Goal: Task Accomplishment & Management: Complete application form

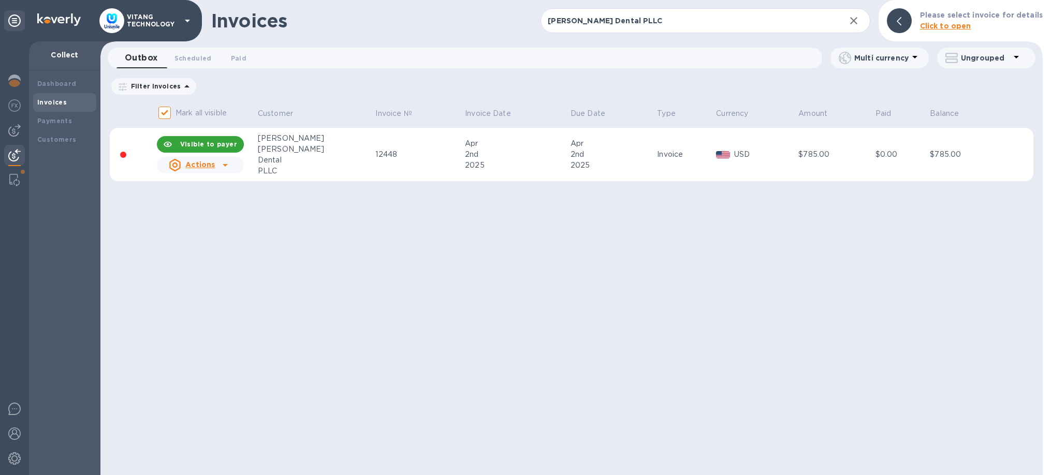
click at [76, 100] on div "Invoices" at bounding box center [64, 102] width 55 height 10
click at [669, 25] on input "[PERSON_NAME] Dental PLLC" at bounding box center [689, 20] width 296 height 25
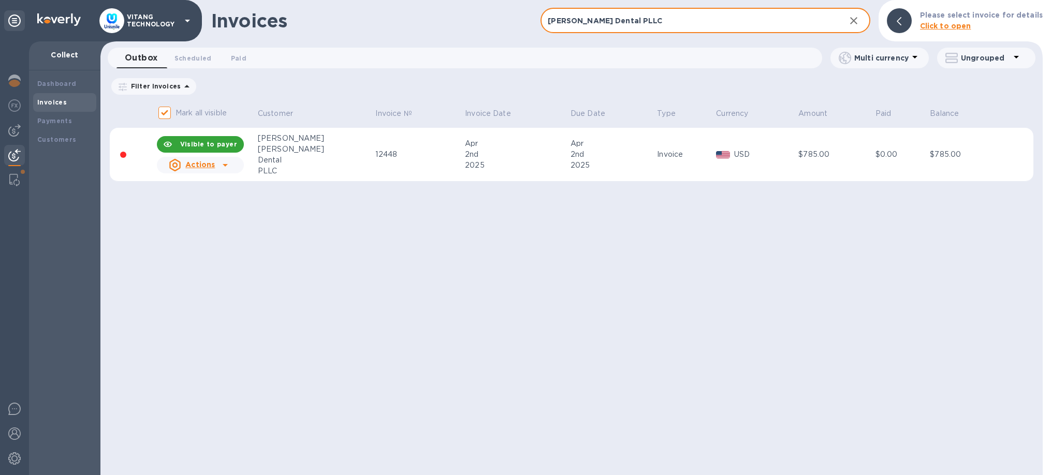
click at [669, 25] on input "[PERSON_NAME] Dental PLLC" at bounding box center [689, 20] width 296 height 25
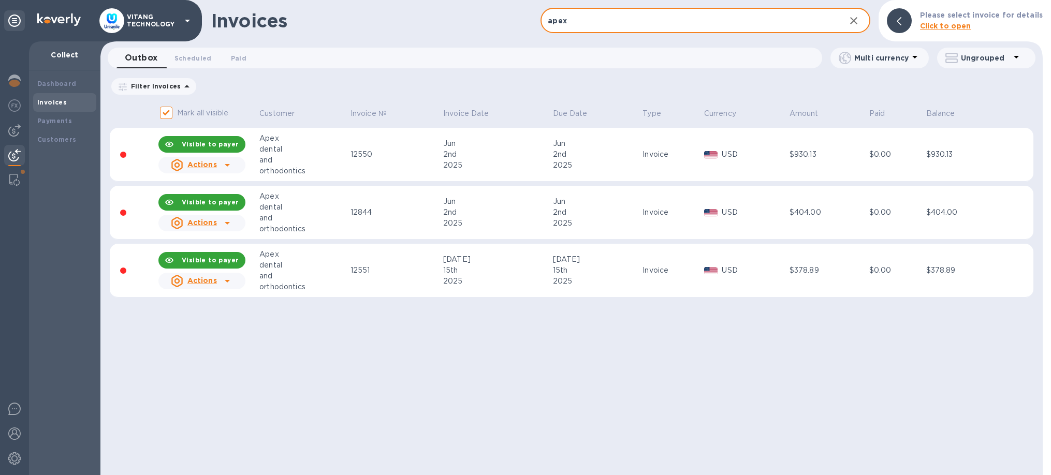
type input "apex"
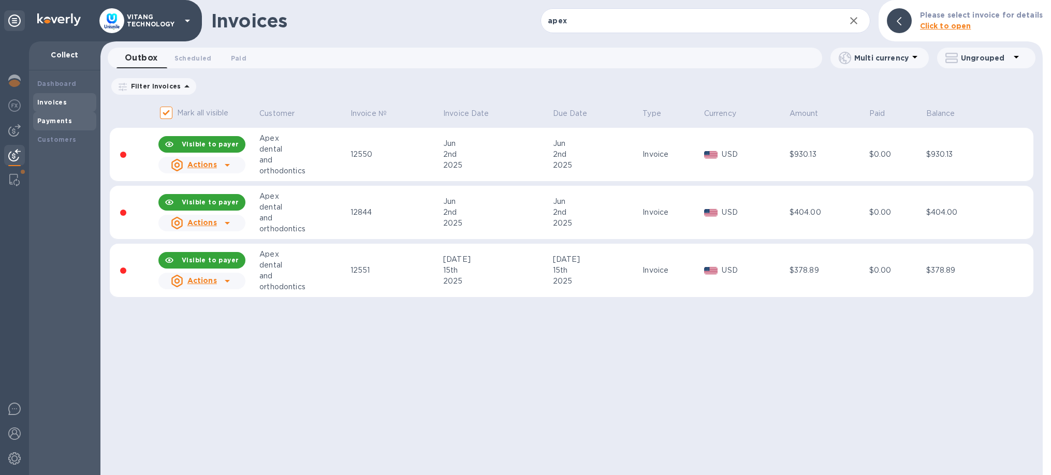
click at [59, 122] on b "Payments" at bounding box center [54, 121] width 35 height 8
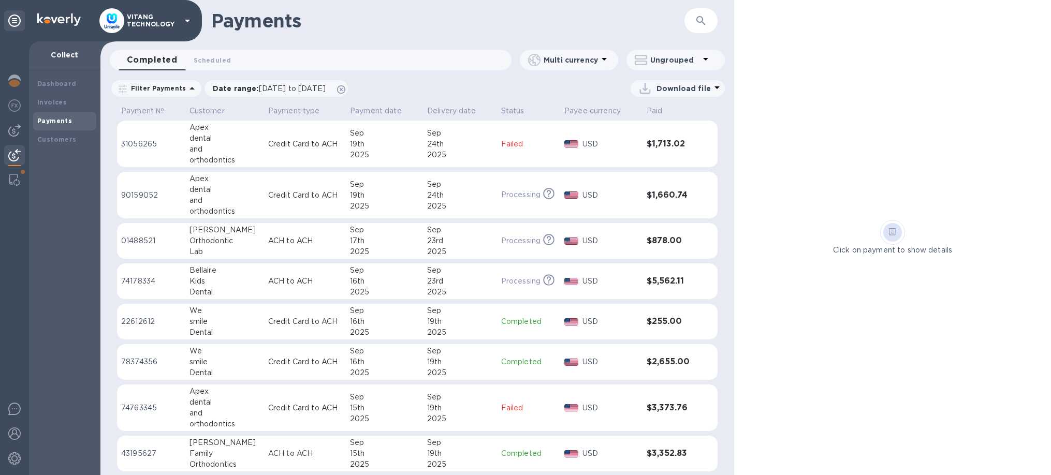
click at [484, 146] on div "24th" at bounding box center [460, 144] width 66 height 11
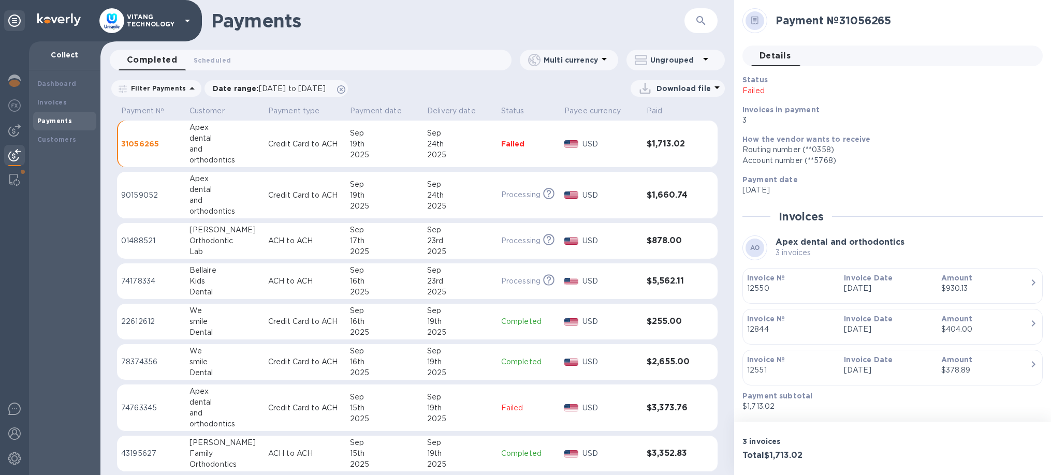
click at [518, 143] on p "Failed" at bounding box center [528, 144] width 55 height 10
click at [608, 415] on div "USD" at bounding box center [611, 408] width 60 height 15
click at [548, 136] on td "Failed" at bounding box center [528, 144] width 63 height 47
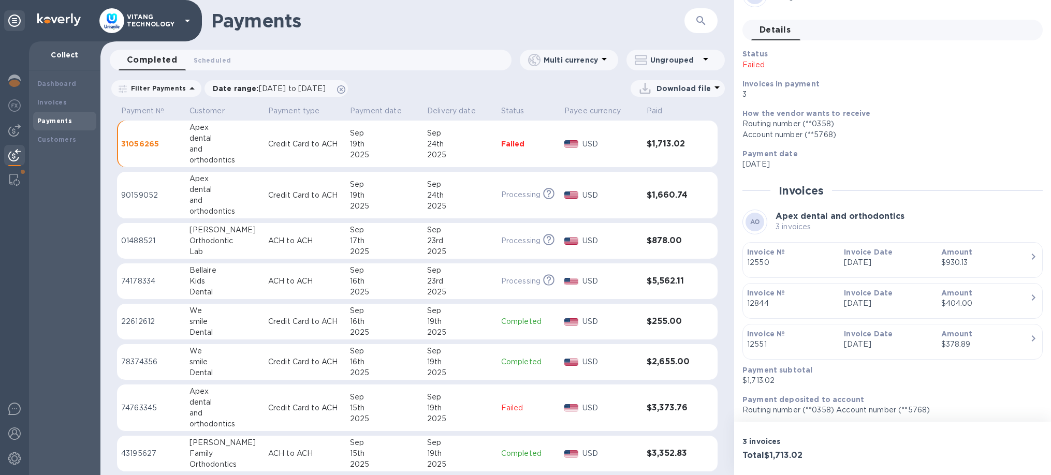
scroll to position [28, 0]
click at [541, 193] on div "This payment is under compliance review, which may take up to 3 business days." at bounding box center [547, 195] width 12 height 11
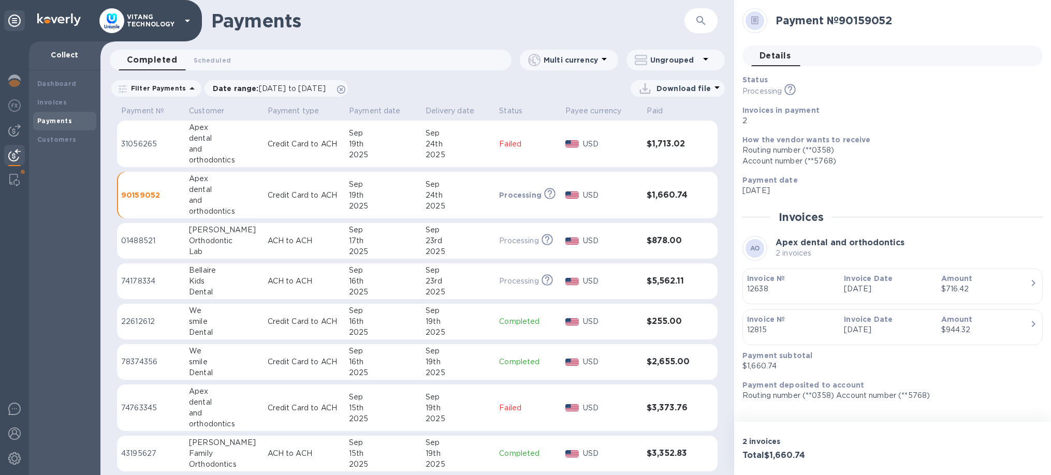
click at [500, 189] on td "Processing This payment is under compliance review, which may take up to 3 busi…" at bounding box center [528, 195] width 66 height 47
click at [500, 157] on td "Failed" at bounding box center [528, 144] width 66 height 47
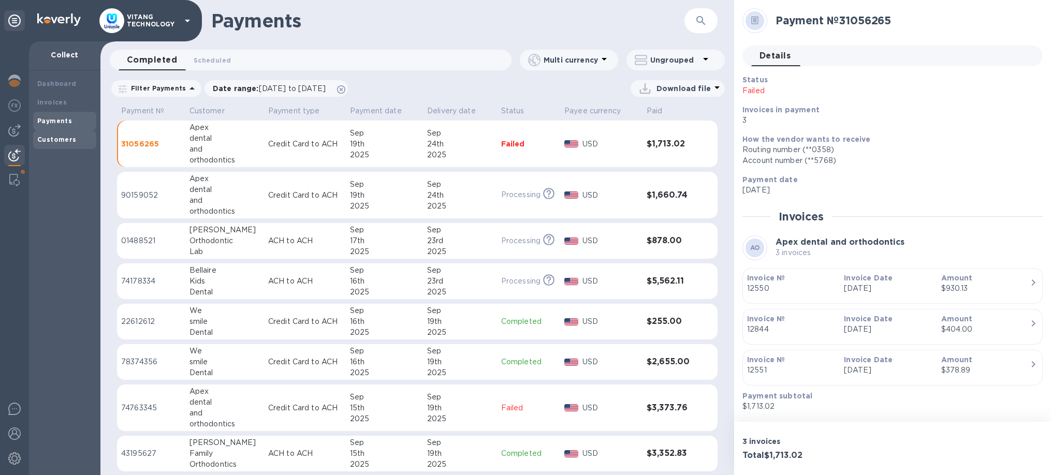
click at [65, 134] on div "Customers" at bounding box center [64, 140] width 63 height 19
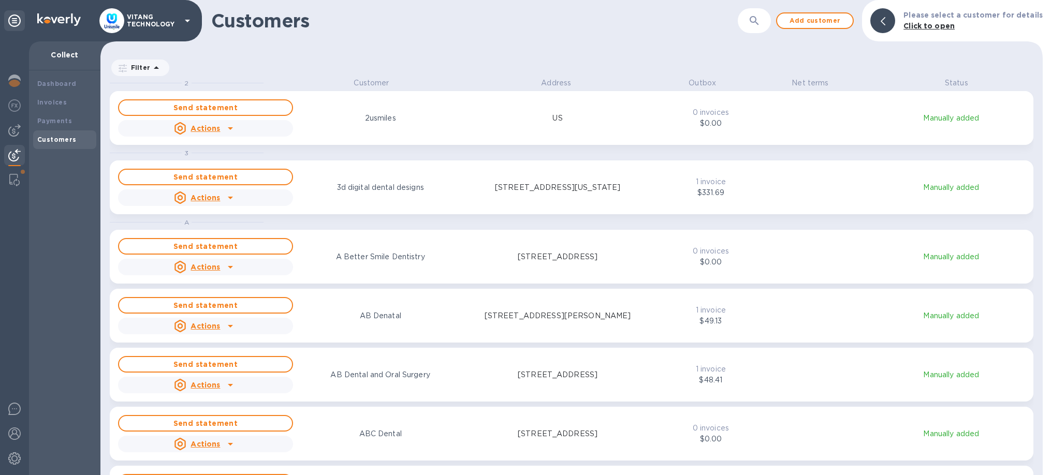
scroll to position [398, 943]
click at [754, 19] on button "button" at bounding box center [754, 20] width 25 height 25
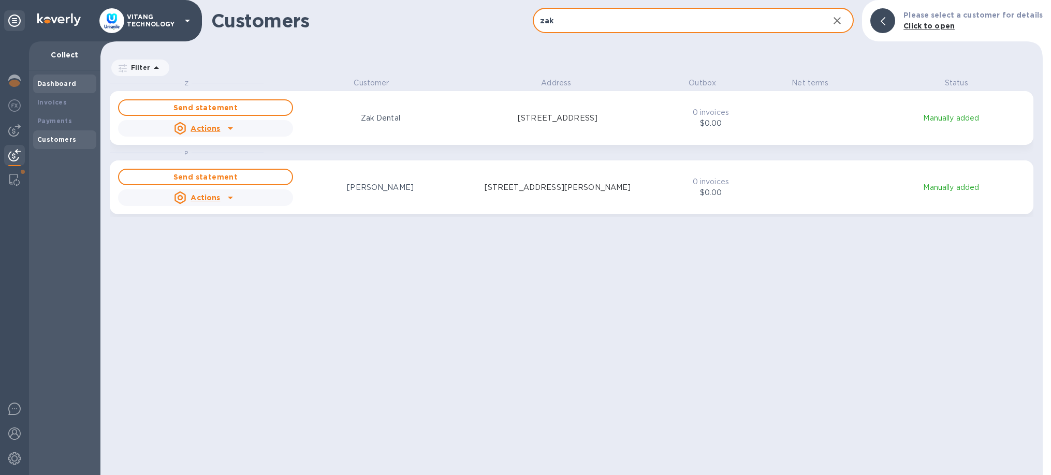
type input "zak"
click at [58, 92] on div "Dashboard" at bounding box center [64, 84] width 63 height 19
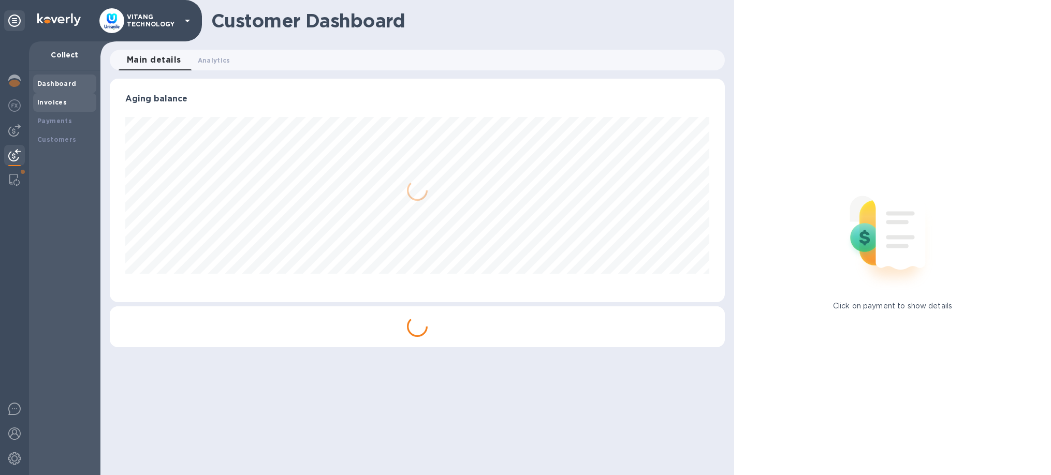
click at [55, 98] on div "Invoices" at bounding box center [64, 102] width 55 height 10
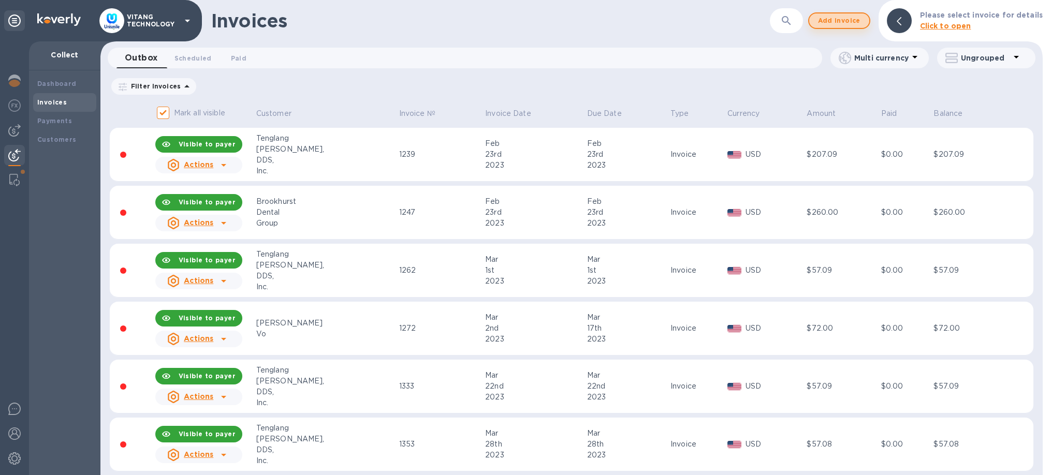
click at [837, 21] on span "Add invoice" at bounding box center [840, 21] width 44 height 12
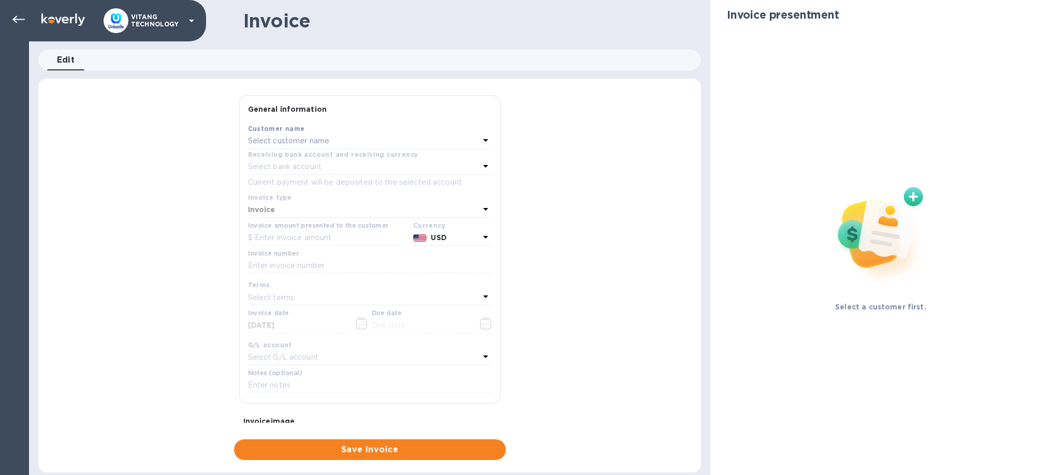
click at [353, 139] on div "Select customer name" at bounding box center [364, 141] width 232 height 15
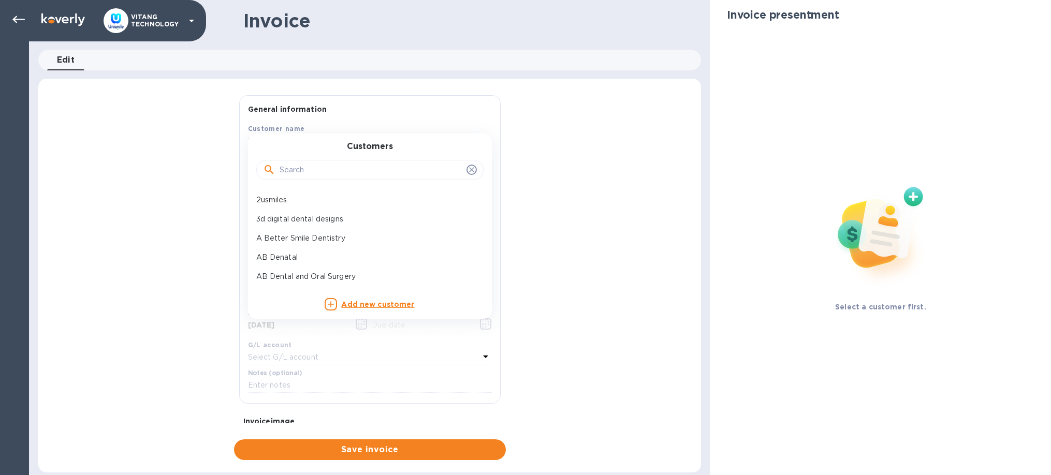
click at [385, 167] on input "text" at bounding box center [371, 171] width 183 height 16
type input "za"
click at [306, 197] on p "Zak Dental" at bounding box center [365, 200] width 219 height 11
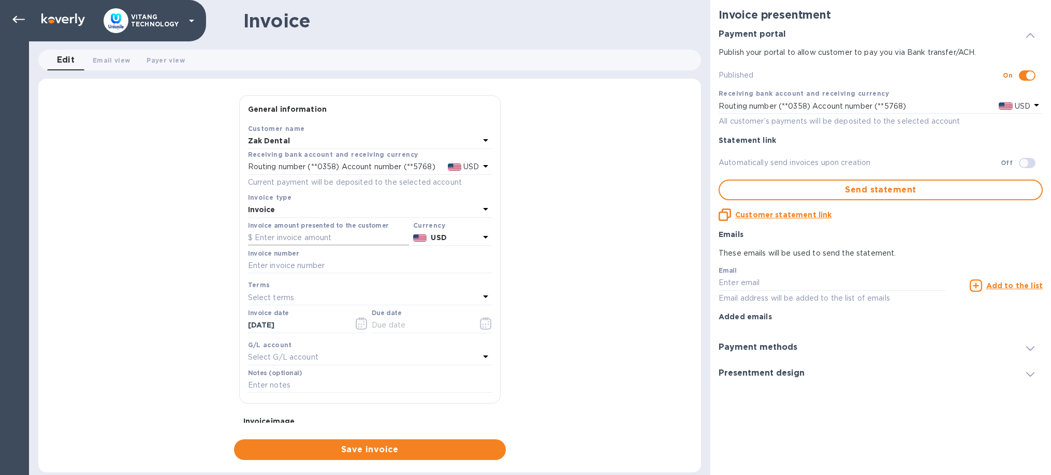
click at [333, 240] on input "text" at bounding box center [328, 238] width 161 height 16
type input "378.55"
click at [343, 270] on input "text" at bounding box center [370, 266] width 244 height 16
type input "12862"
click at [470, 323] on div at bounding box center [432, 326] width 120 height 16
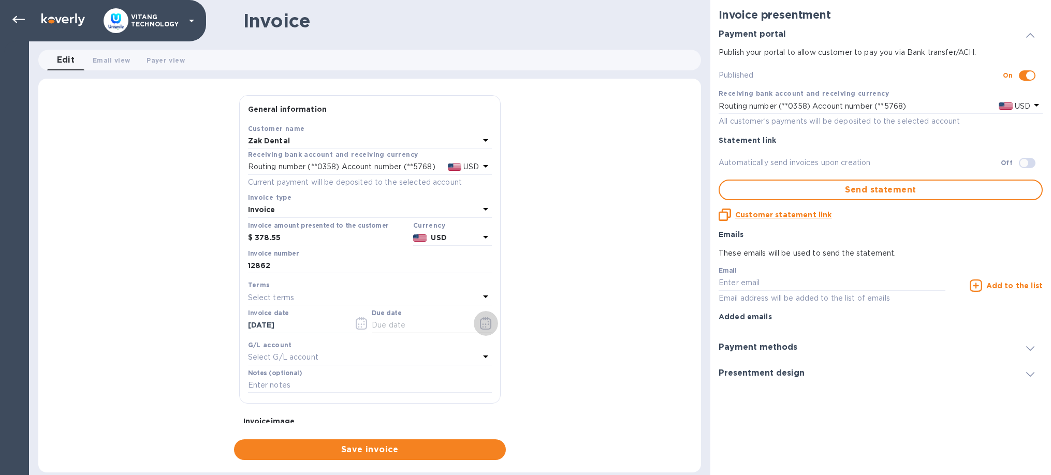
click at [481, 325] on icon "button" at bounding box center [485, 323] width 11 height 12
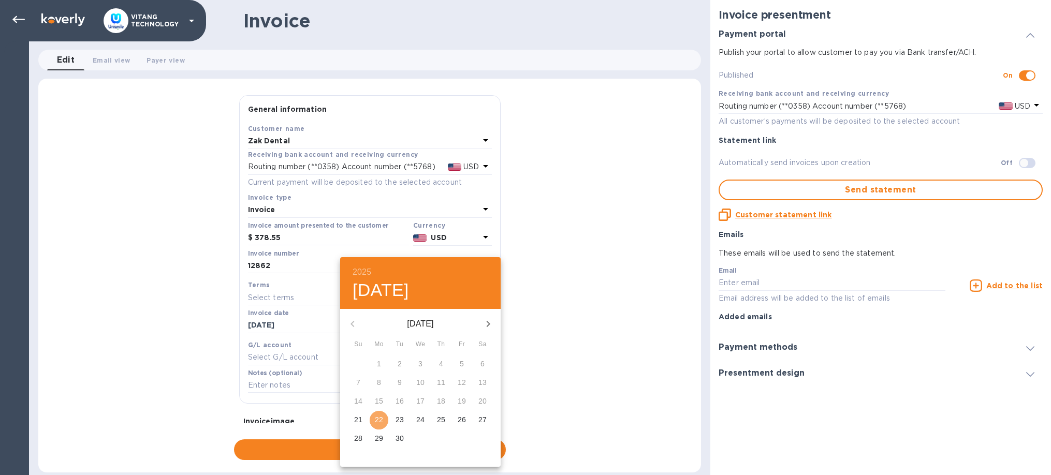
click at [386, 418] on span "22" at bounding box center [379, 420] width 19 height 10
type input "[DATE]"
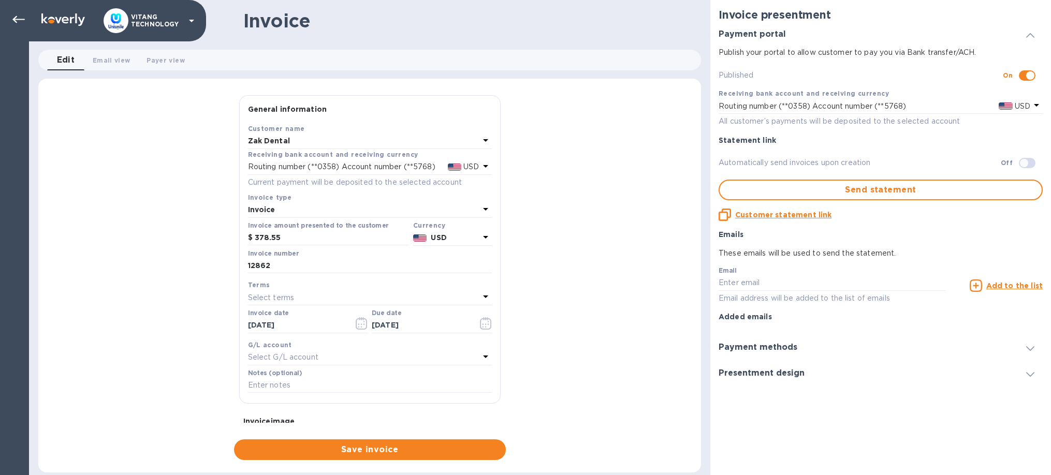
click at [316, 352] on p "Select G/L account" at bounding box center [283, 357] width 70 height 11
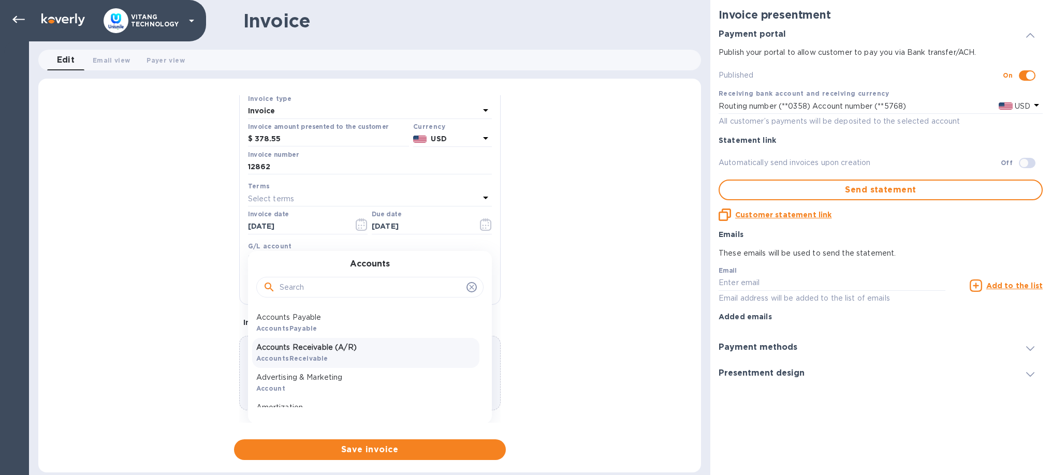
click at [343, 353] on div "Accounts Receivable (A/R) AccountsReceivable" at bounding box center [365, 353] width 227 height 30
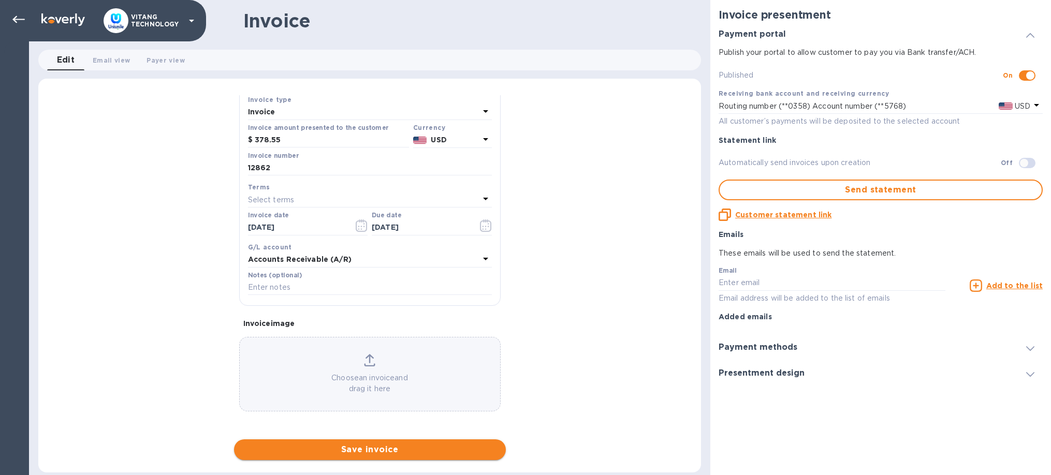
click at [426, 453] on span "Save invoice" at bounding box center [369, 450] width 255 height 12
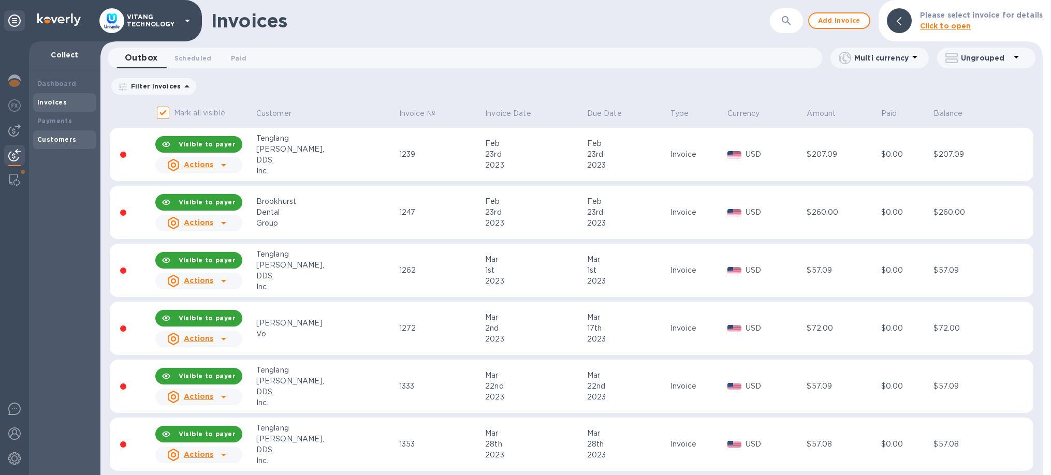
click at [49, 138] on b "Customers" at bounding box center [56, 140] width 39 height 8
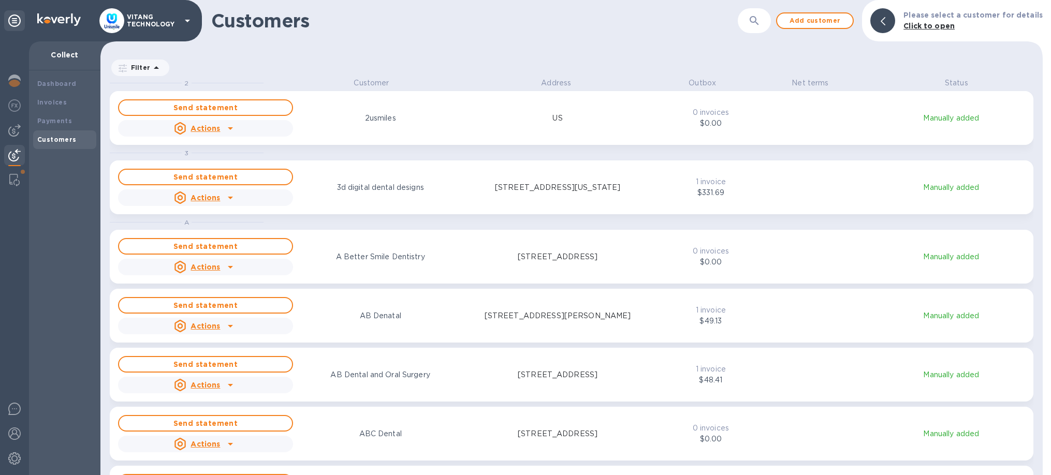
scroll to position [398, 943]
drag, startPoint x: 744, startPoint y: 23, endPoint x: 751, endPoint y: 24, distance: 7.3
click at [748, 23] on div "Customers ​ Add customer Please select a customer for details Click to open" at bounding box center [571, 20] width 943 height 41
click at [751, 24] on button "button" at bounding box center [754, 20] width 25 height 25
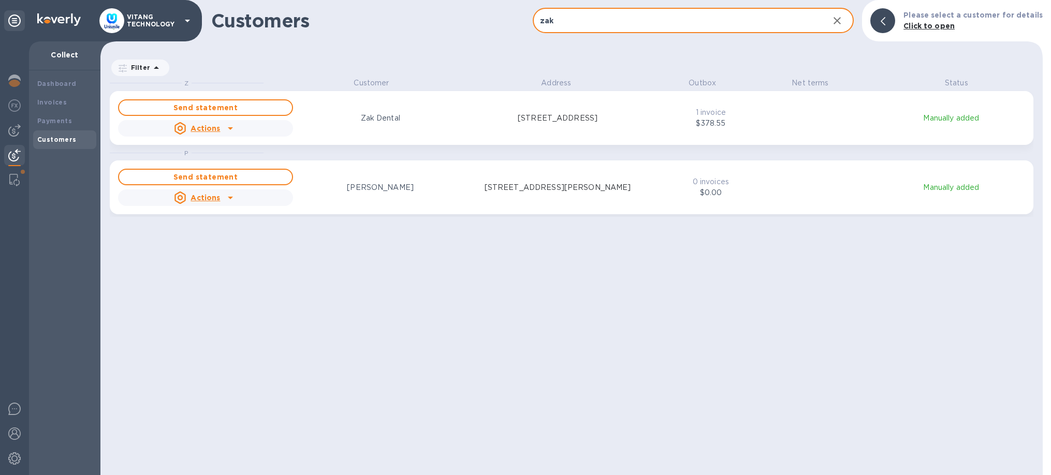
type input "zak"
click at [233, 127] on icon "grid" at bounding box center [230, 128] width 12 height 12
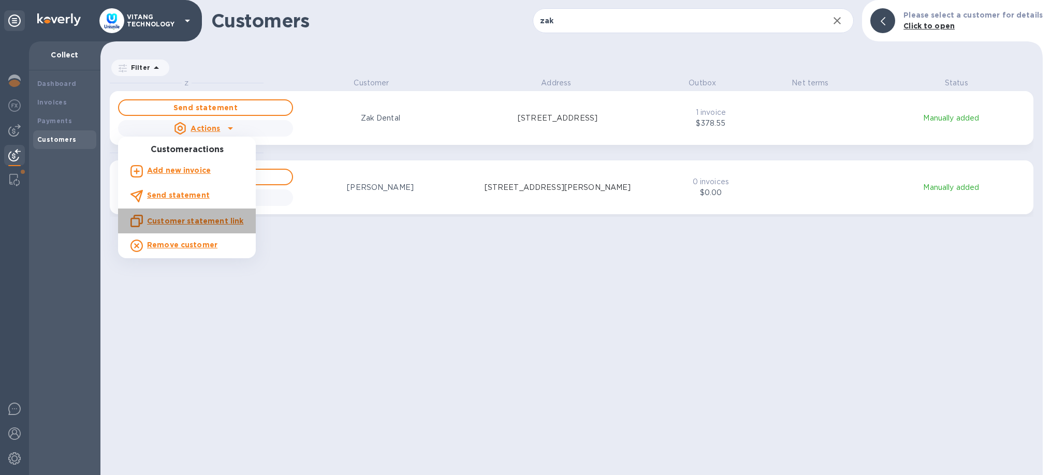
click at [196, 219] on u "Customer statement link" at bounding box center [195, 221] width 96 height 8
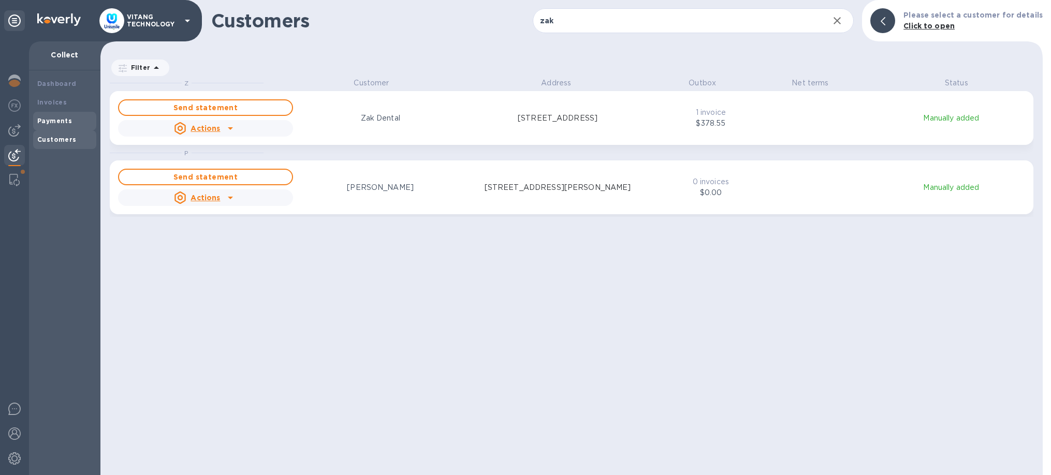
click at [66, 115] on div "Payments" at bounding box center [64, 121] width 63 height 19
